Goal: Task Accomplishment & Management: Manage account settings

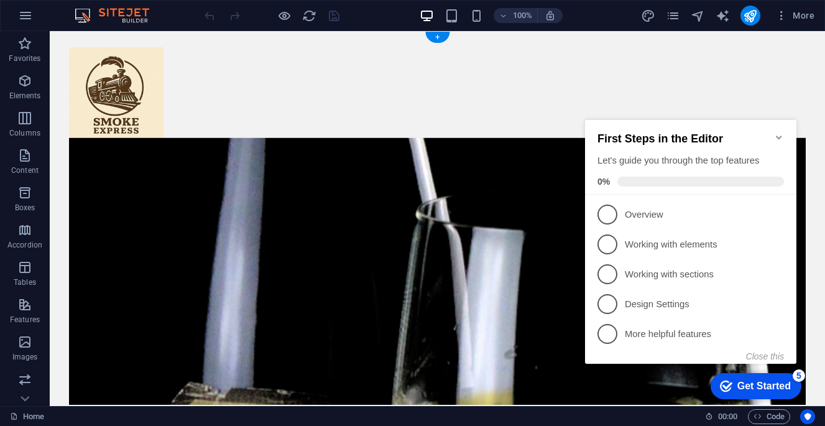
click at [776, 134] on icon "Minimize checklist" at bounding box center [779, 137] width 10 height 10
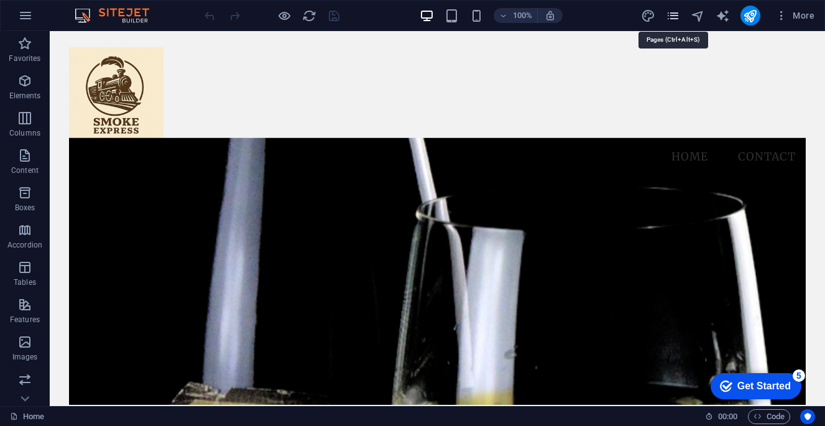
click at [676, 19] on icon "pages" at bounding box center [672, 16] width 14 height 14
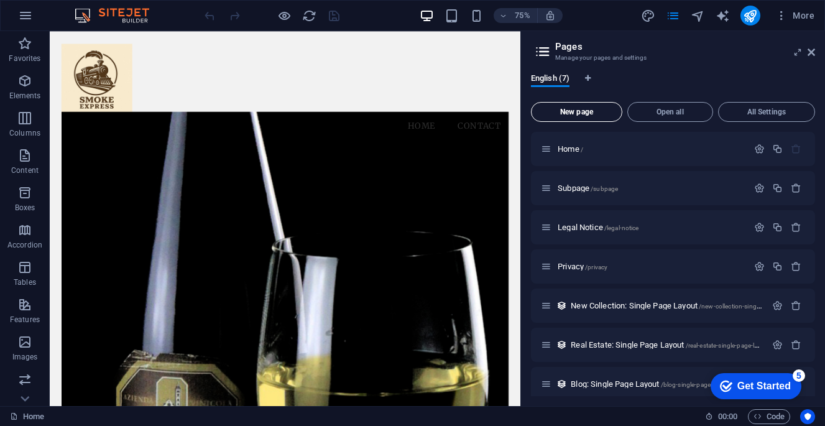
click at [577, 113] on span "New page" at bounding box center [576, 111] width 80 height 7
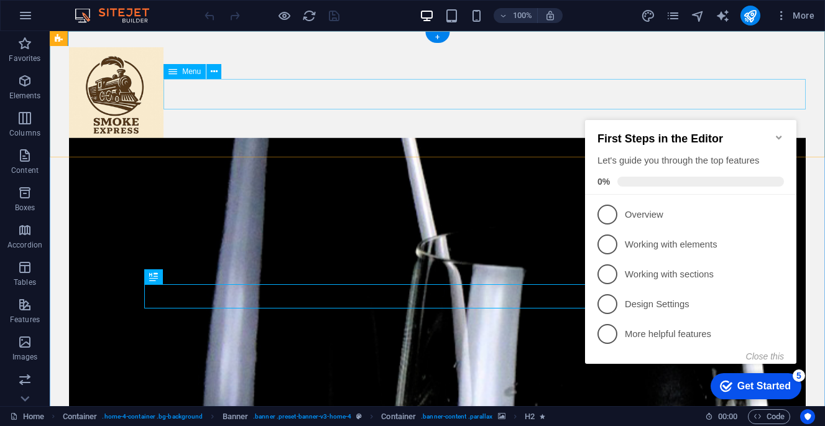
click at [779, 134] on icon "Minimize checklist" at bounding box center [779, 137] width 10 height 10
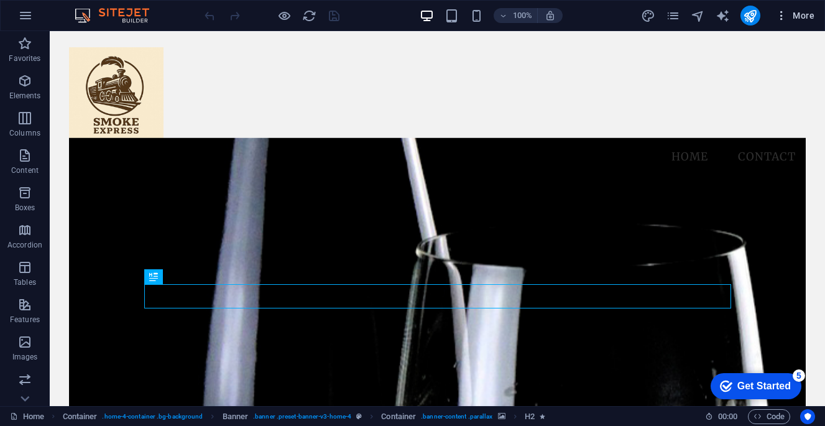
click at [784, 11] on icon "button" at bounding box center [781, 15] width 12 height 12
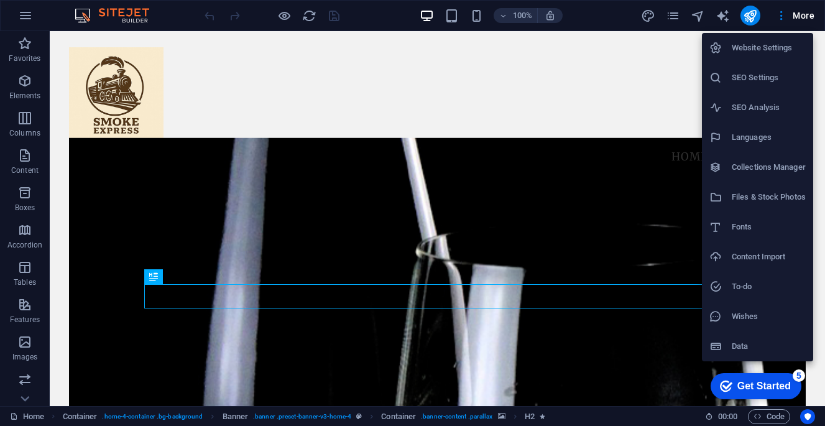
click at [564, 125] on div at bounding box center [412, 213] width 825 height 426
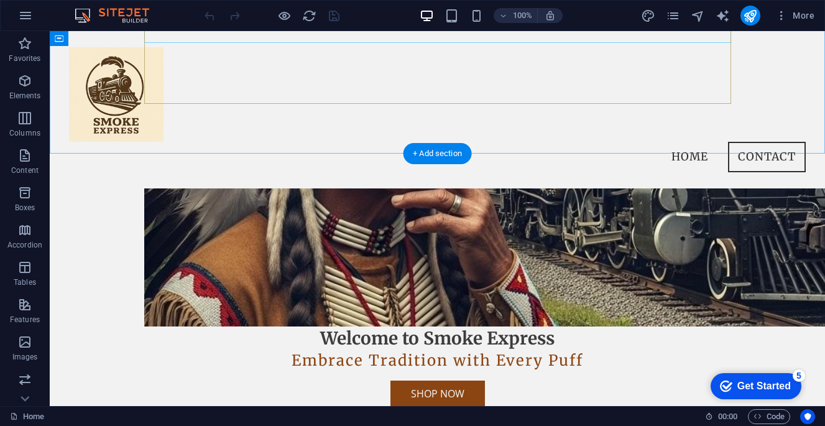
scroll to position [579, 0]
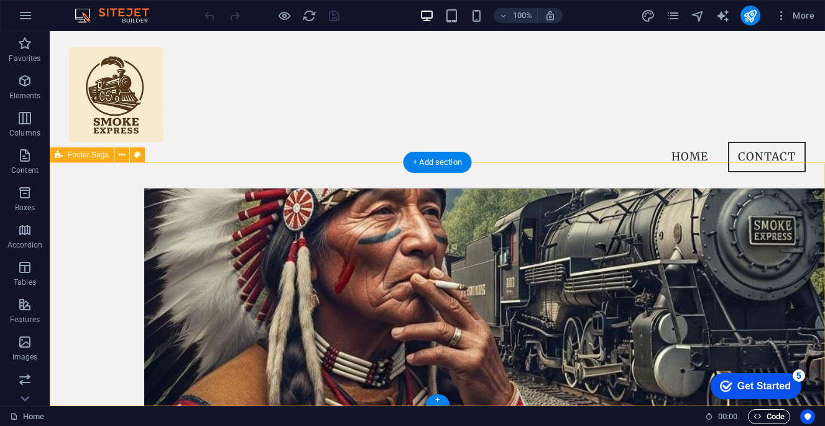
click at [775, 417] on span "Code" at bounding box center [768, 416] width 31 height 15
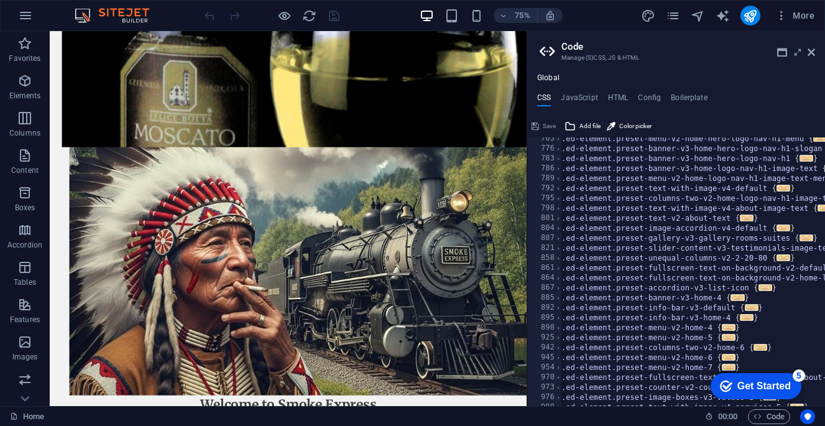
scroll to position [636, 0]
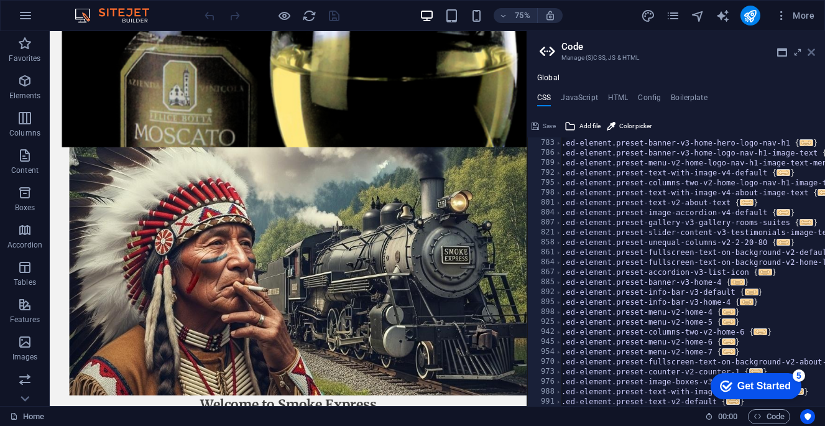
click at [813, 51] on icon at bounding box center [810, 52] width 7 height 10
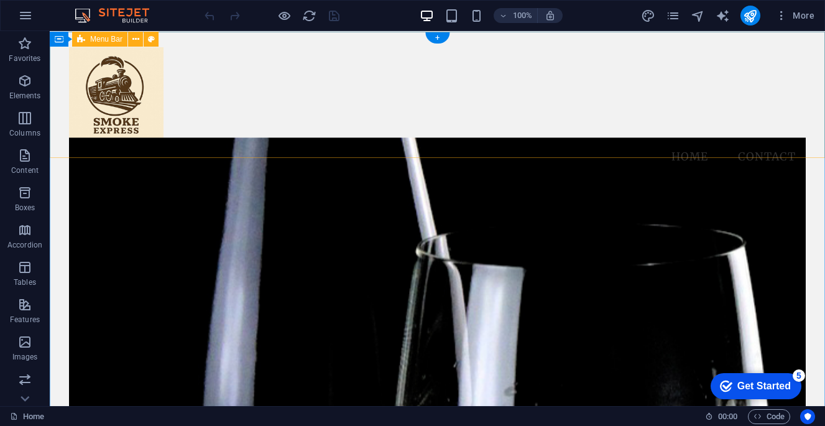
scroll to position [0, 0]
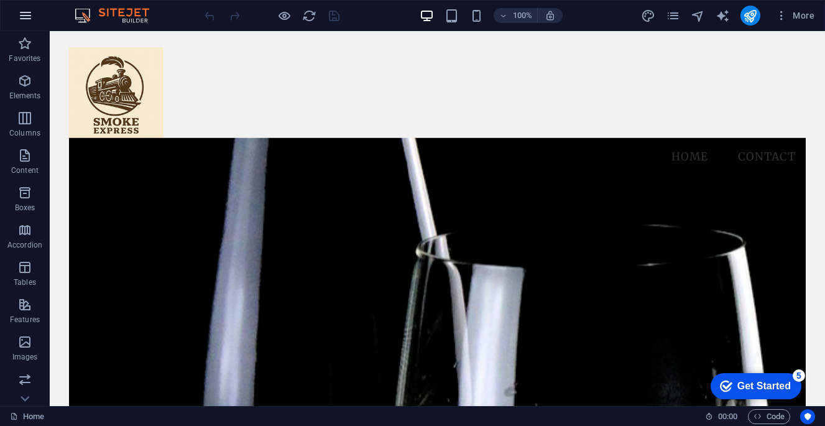
click at [25, 15] on icon "button" at bounding box center [25, 15] width 15 height 15
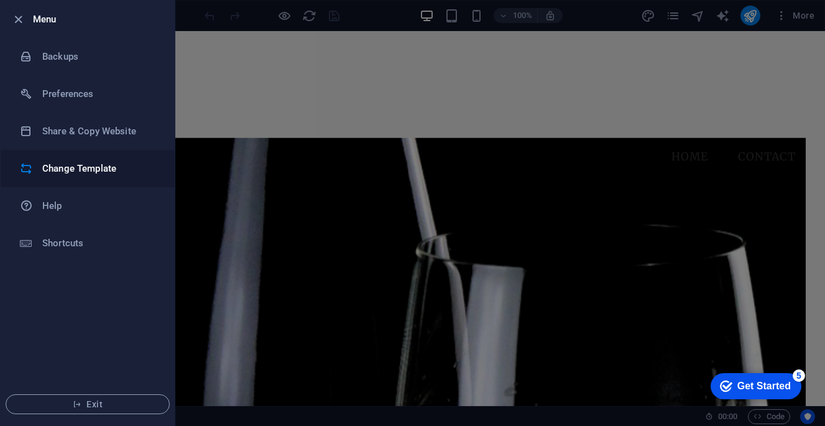
click at [118, 174] on h6 "Change Template" at bounding box center [99, 168] width 115 height 15
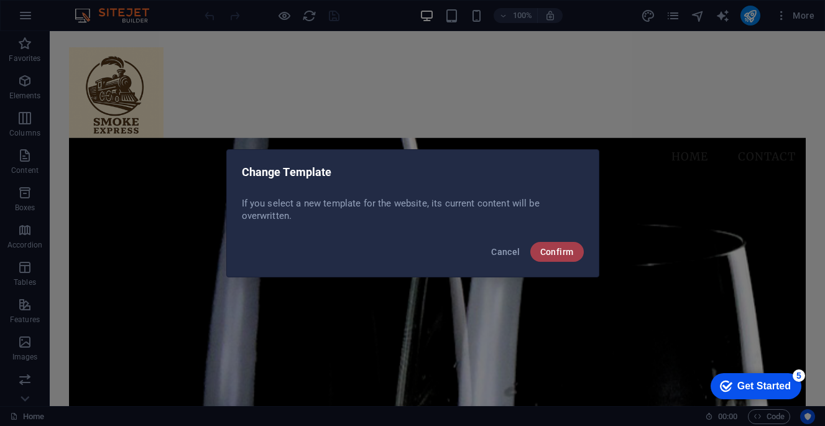
click at [555, 250] on span "Confirm" at bounding box center [557, 252] width 34 height 10
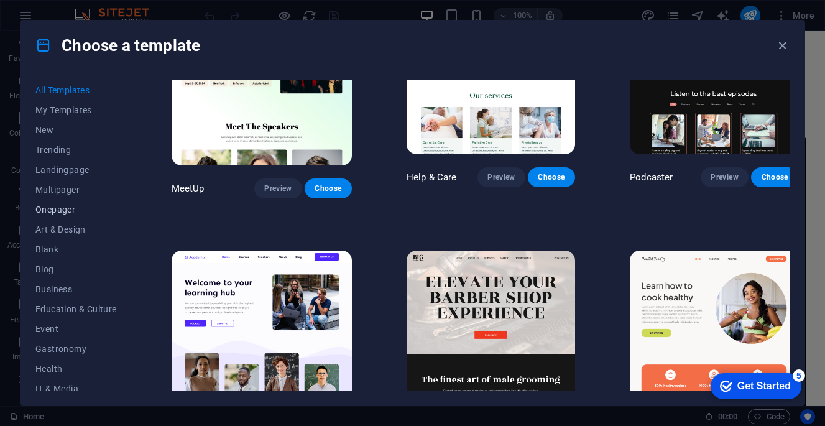
click at [70, 209] on span "Onepager" at bounding box center [75, 209] width 81 height 10
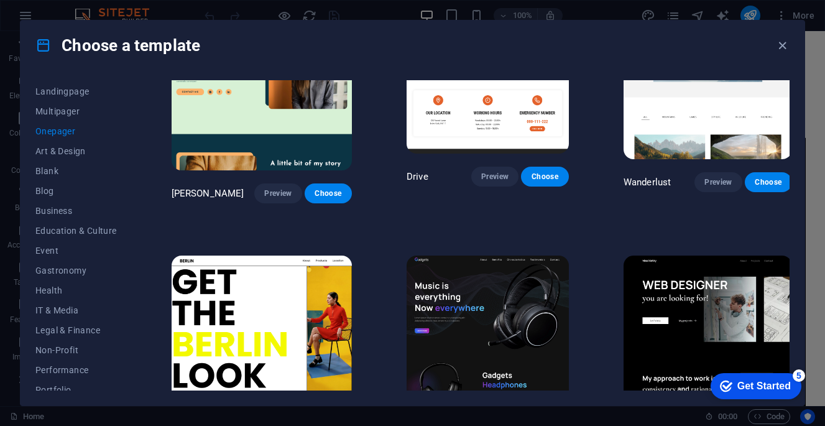
scroll to position [81, 0]
click at [59, 207] on span "Business" at bounding box center [75, 208] width 81 height 10
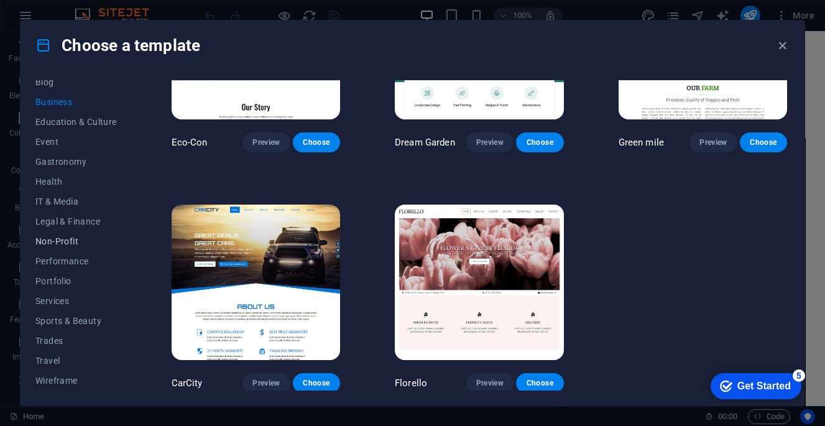
scroll to position [187, 0]
click at [48, 354] on button "Travel" at bounding box center [75, 360] width 81 height 20
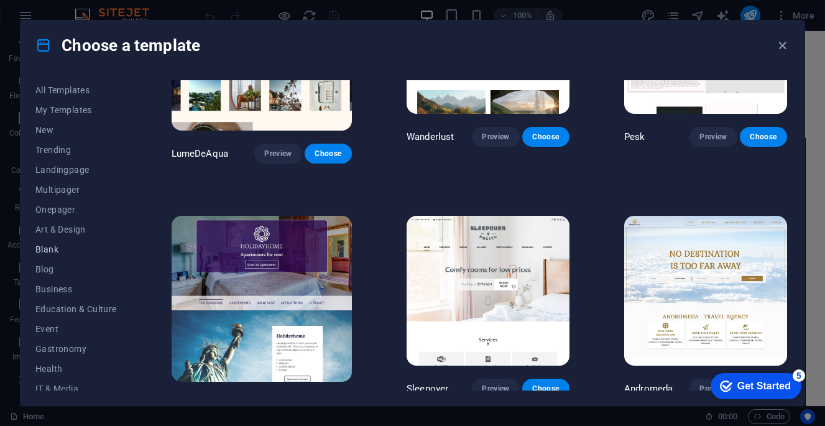
scroll to position [0, 0]
click at [62, 91] on span "All Templates" at bounding box center [75, 90] width 81 height 10
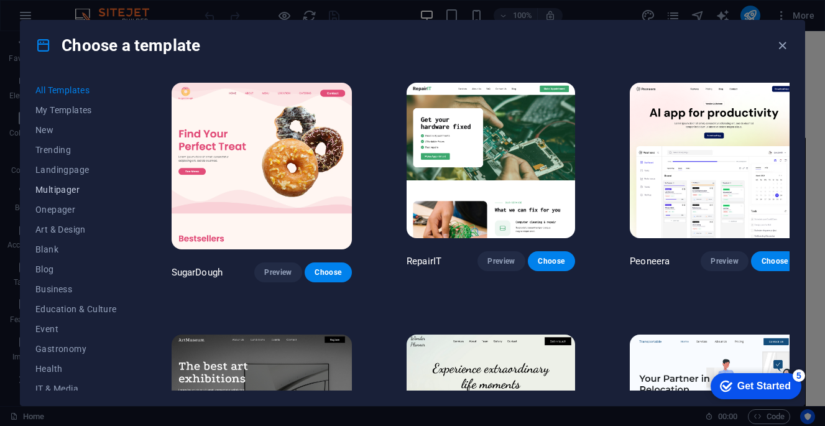
click at [68, 191] on span "Multipager" at bounding box center [75, 190] width 81 height 10
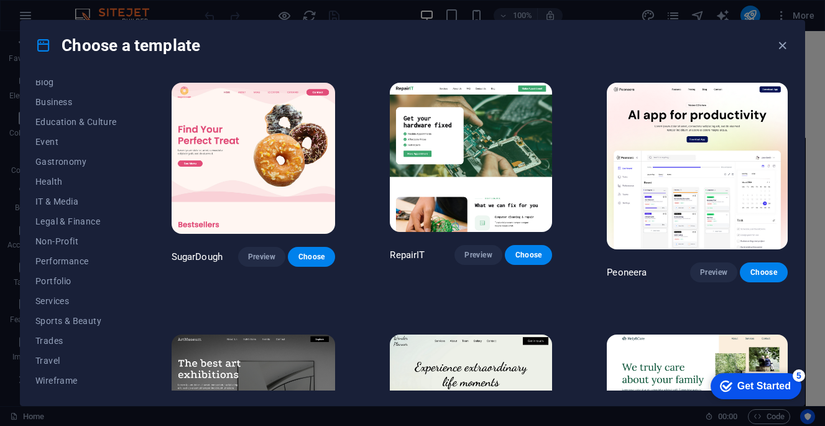
scroll to position [187, 0]
click at [66, 240] on span "Non-Profit" at bounding box center [75, 241] width 81 height 10
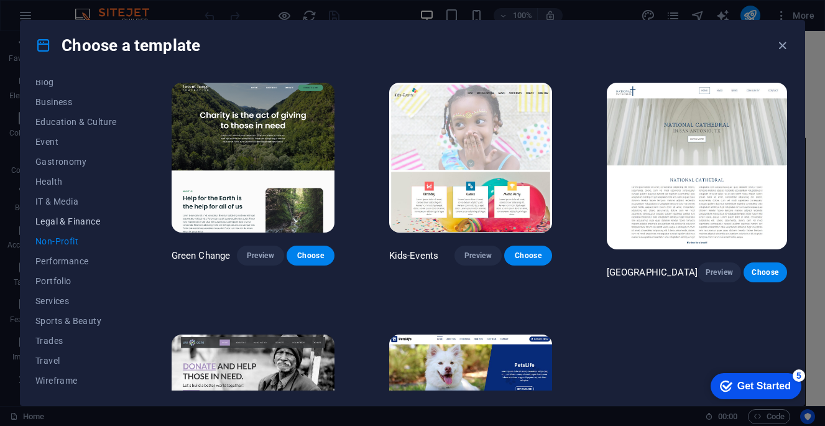
click at [82, 218] on span "Legal & Finance" at bounding box center [75, 221] width 81 height 10
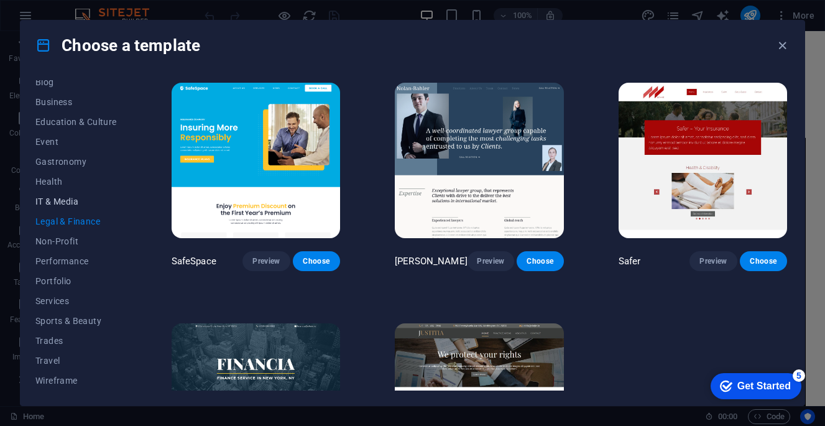
click at [63, 196] on button "IT & Media" at bounding box center [75, 201] width 81 height 20
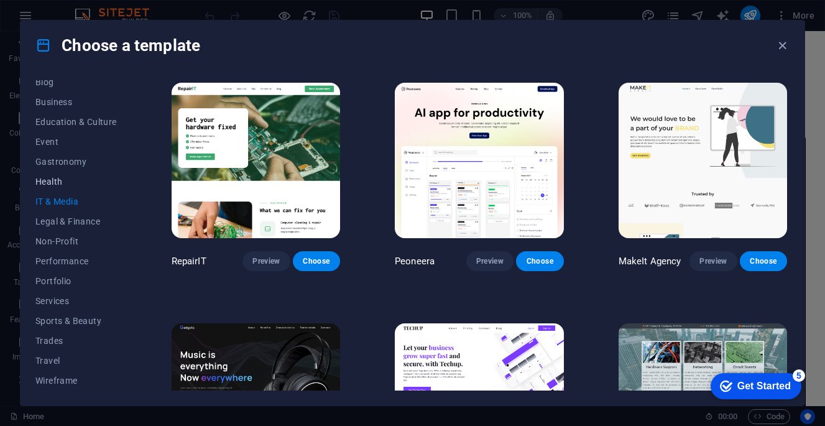
click at [57, 181] on span "Health" at bounding box center [75, 181] width 81 height 10
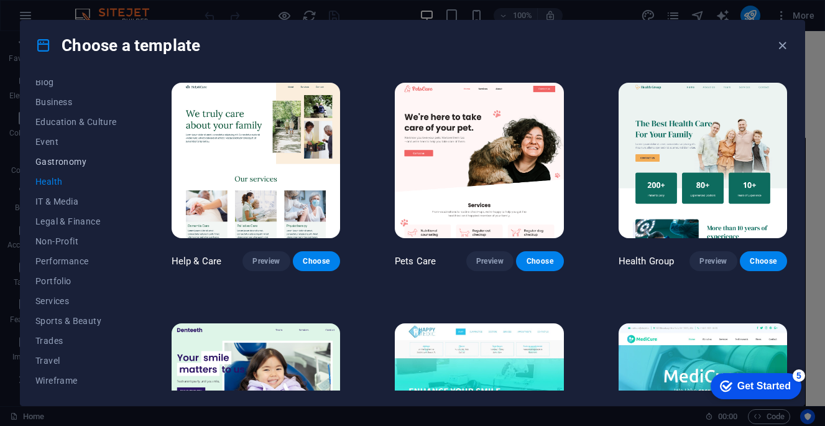
click at [61, 158] on span "Gastronomy" at bounding box center [75, 162] width 81 height 10
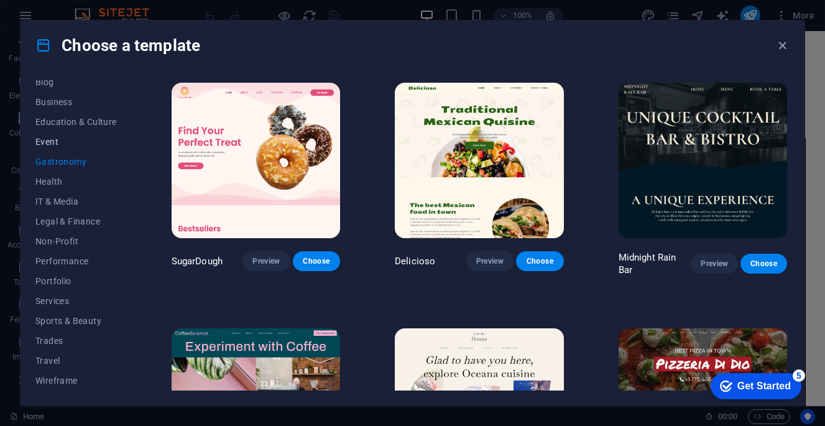
click at [58, 140] on span "Event" at bounding box center [75, 142] width 81 height 10
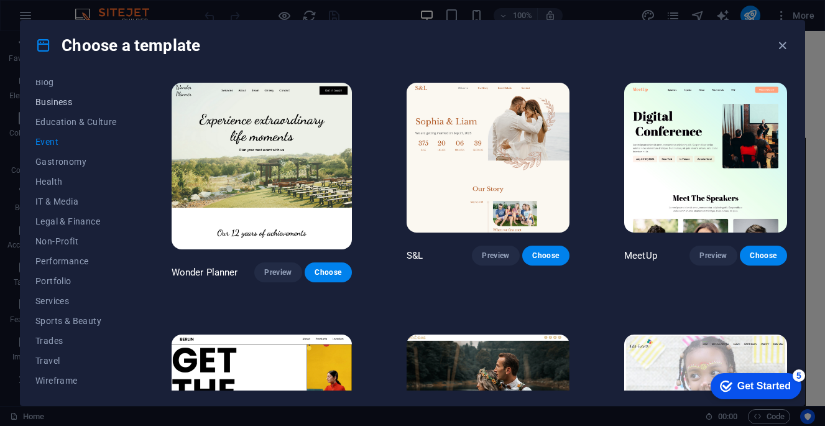
click at [57, 99] on span "Business" at bounding box center [75, 102] width 81 height 10
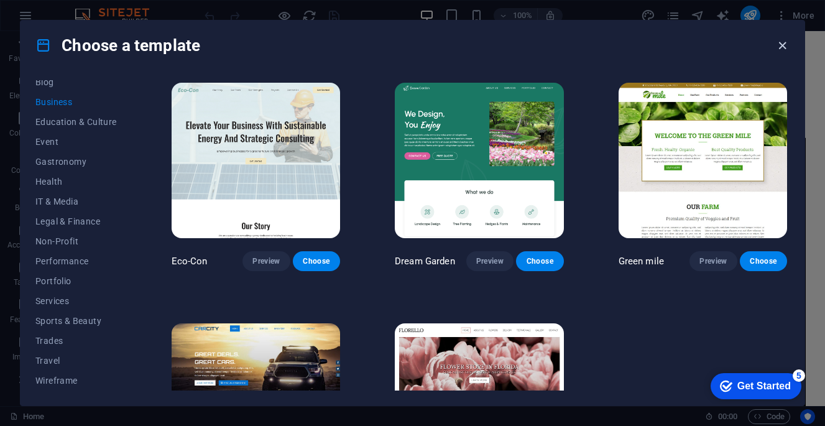
click at [785, 47] on icon "button" at bounding box center [782, 46] width 14 height 14
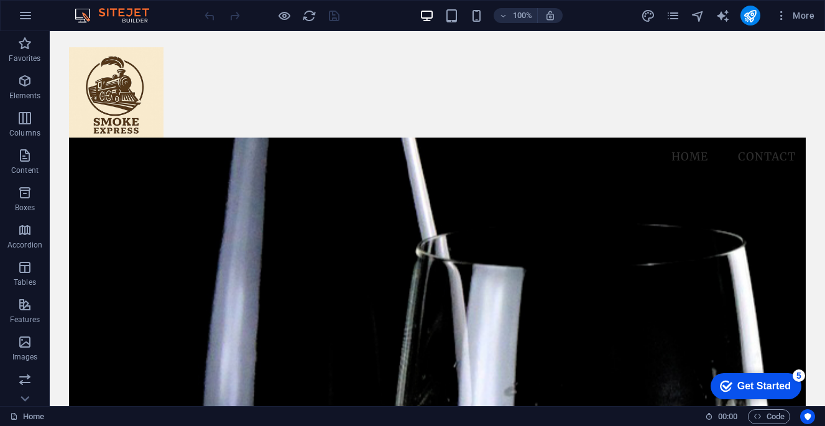
scroll to position [0, 0]
